Goal: Information Seeking & Learning: Learn about a topic

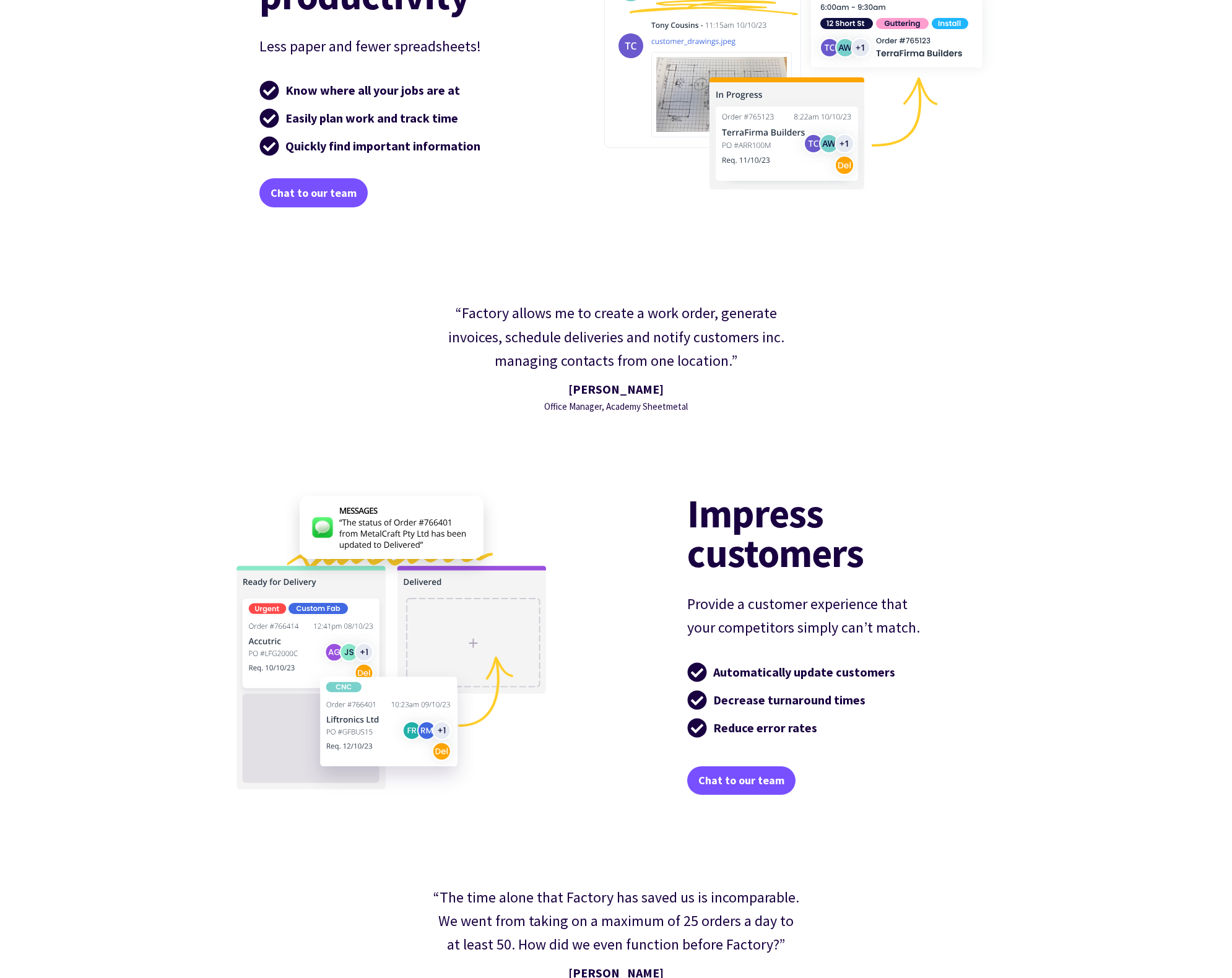
scroll to position [4422, 0]
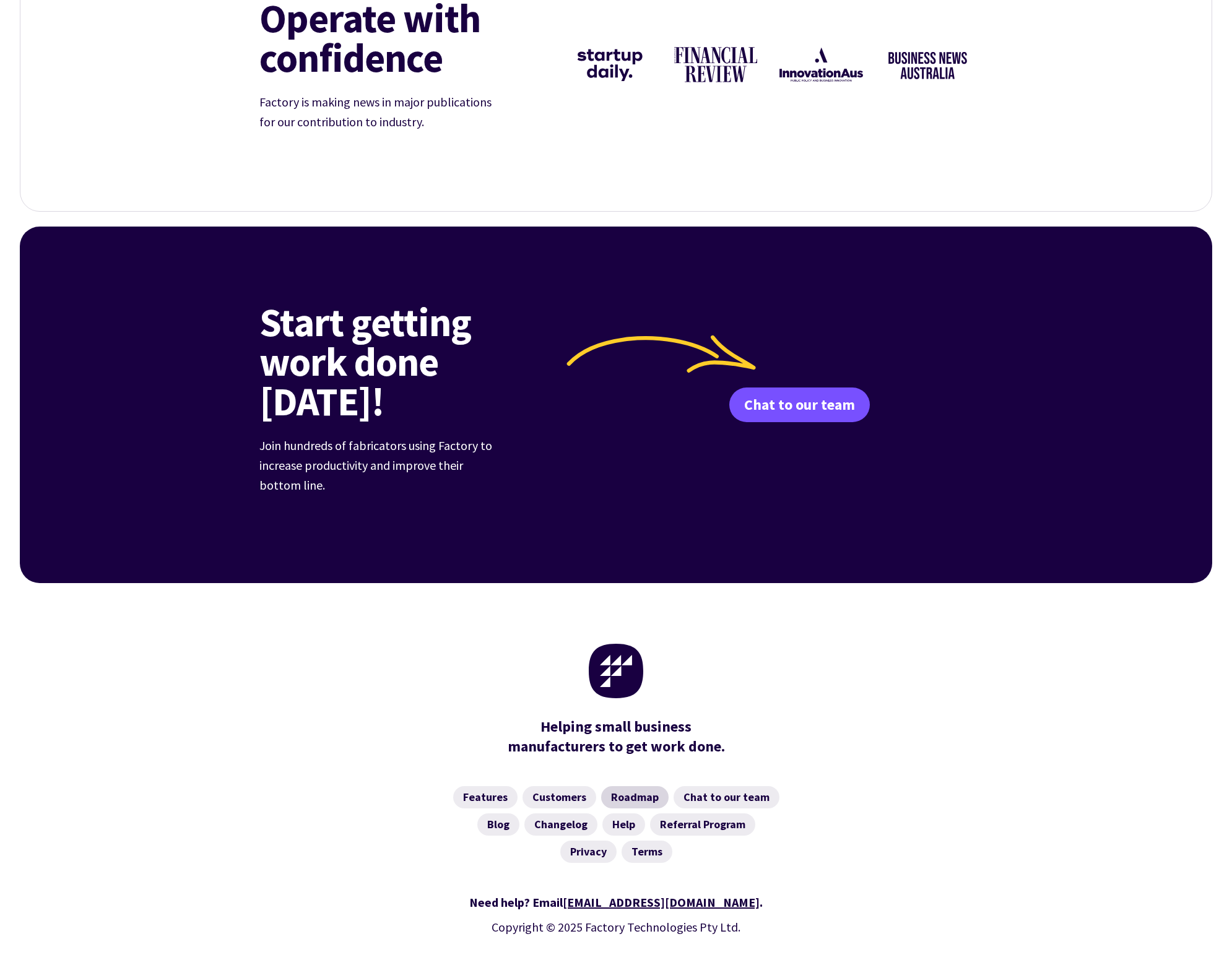
click at [631, 786] on link "Roadmap" at bounding box center [635, 797] width 68 height 22
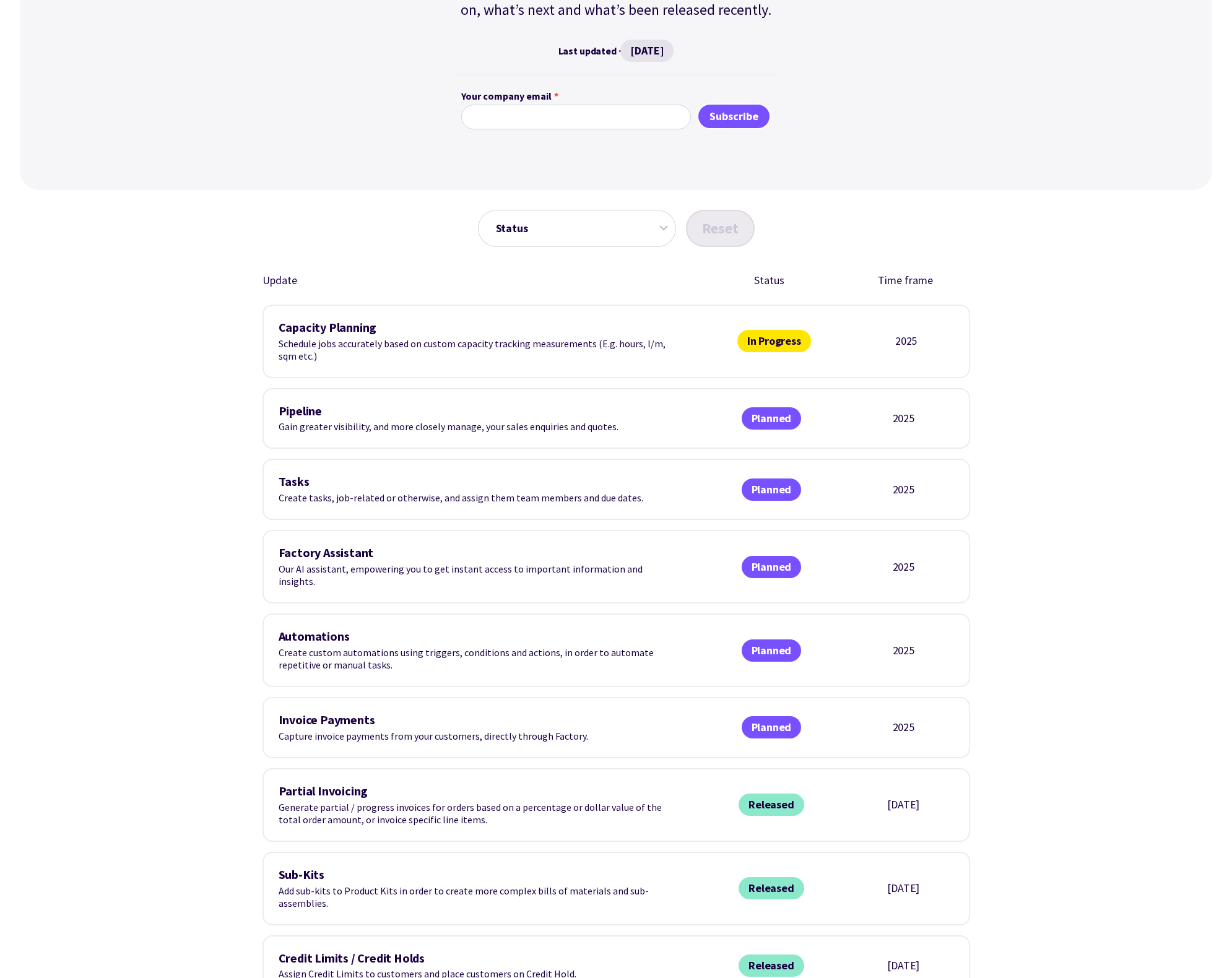
scroll to position [1186, 0]
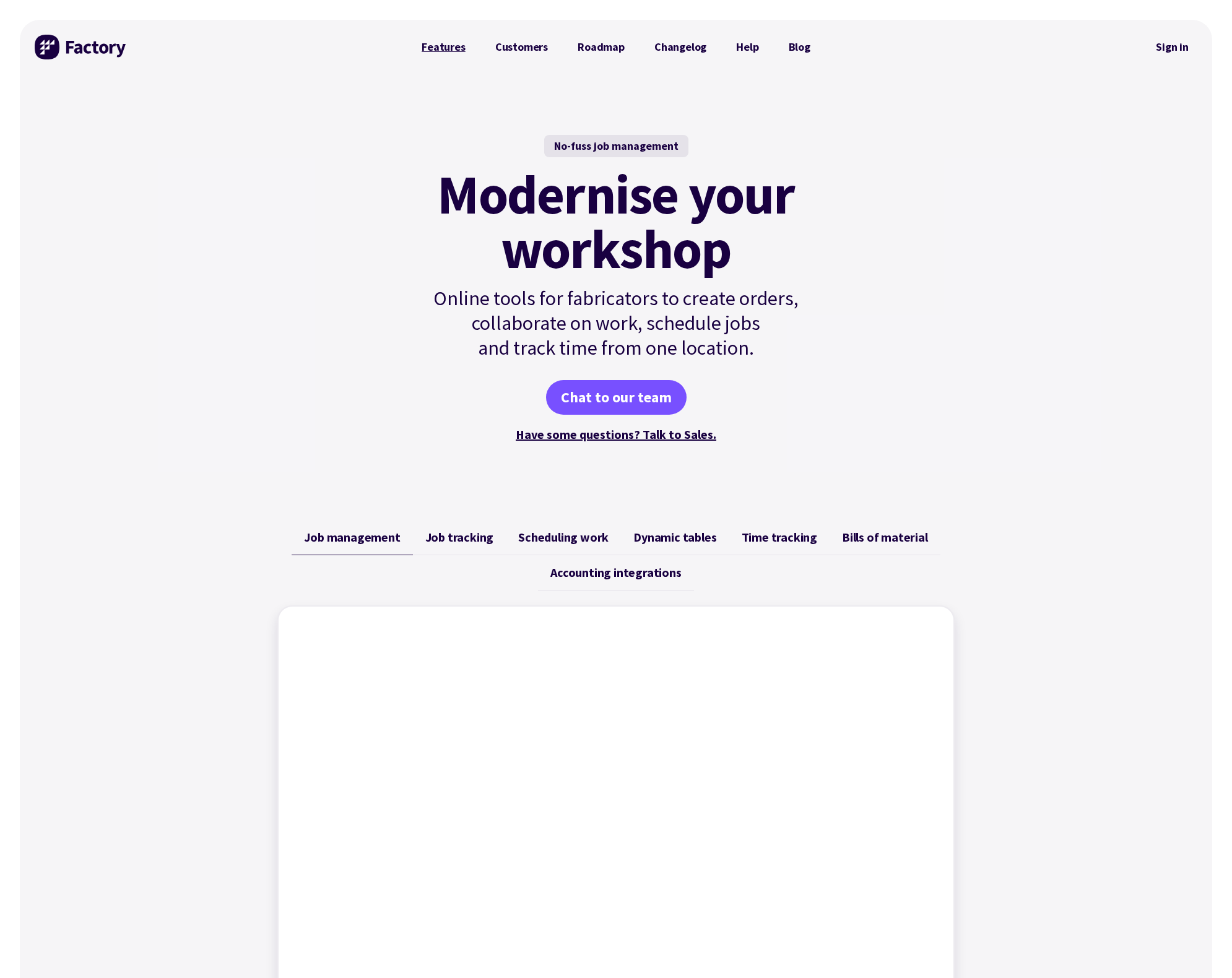
click at [459, 49] on link "Features" at bounding box center [444, 47] width 74 height 25
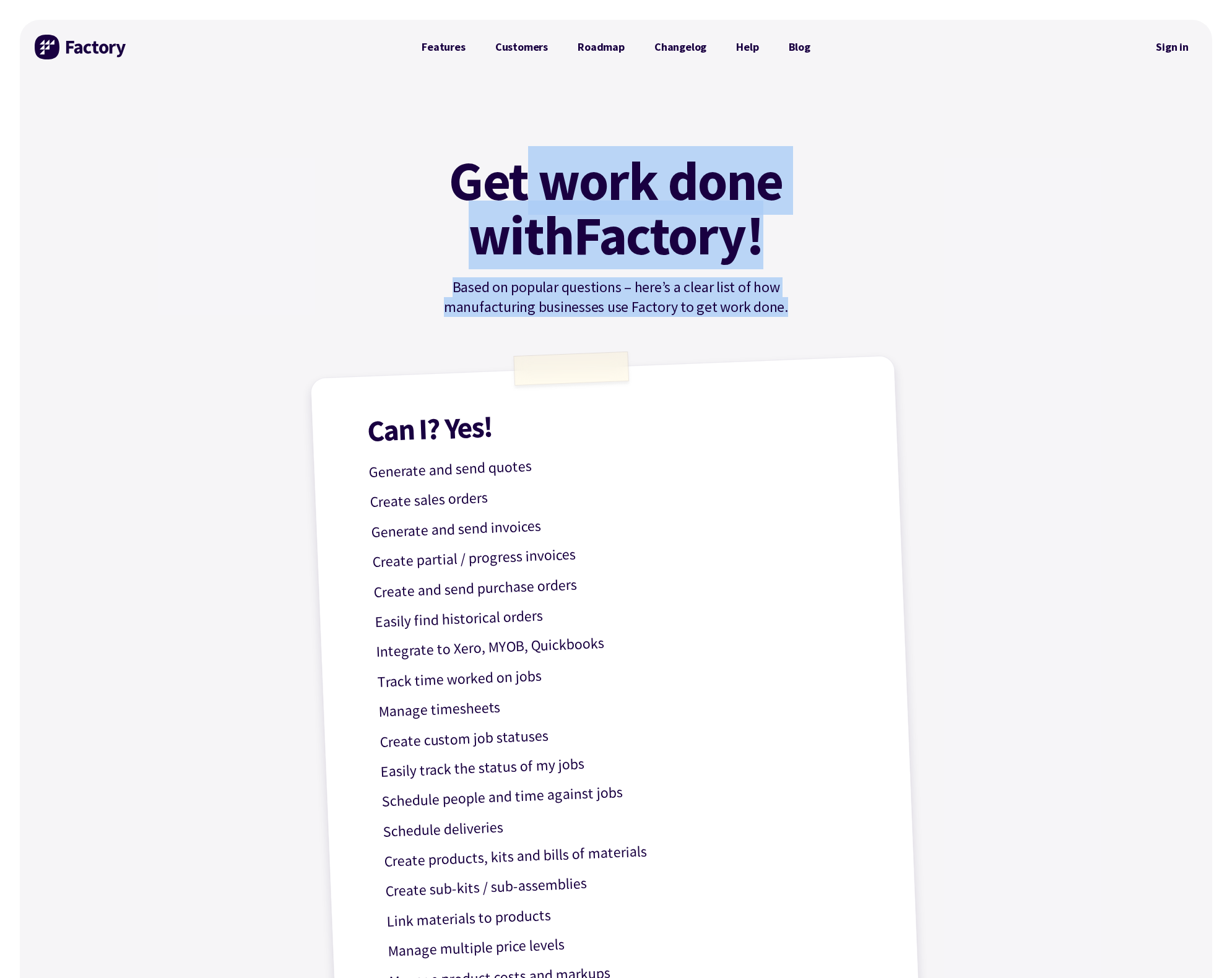
drag, startPoint x: 531, startPoint y: 164, endPoint x: 809, endPoint y: 312, distance: 314.9
click at [809, 312] on div "Get work done with Factory! Based on popular questions – here’s a clear list of…" at bounding box center [616, 235] width 419 height 163
click at [809, 312] on p "Based on popular questions – here’s a clear list of how manufacturing businesse…" at bounding box center [616, 297] width 419 height 40
